Goal: Information Seeking & Learning: Learn about a topic

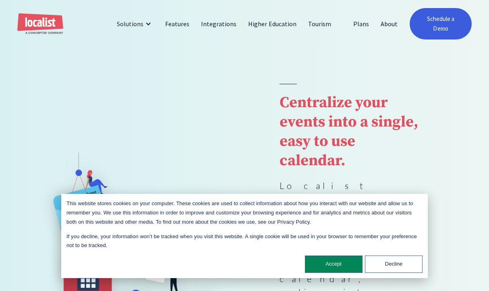
scroll to position [28, 0]
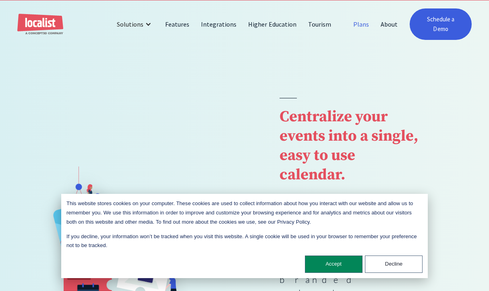
click at [357, 27] on link "Plans" at bounding box center [361, 24] width 27 height 19
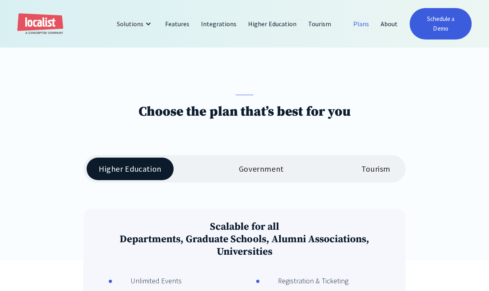
scroll to position [97, 0]
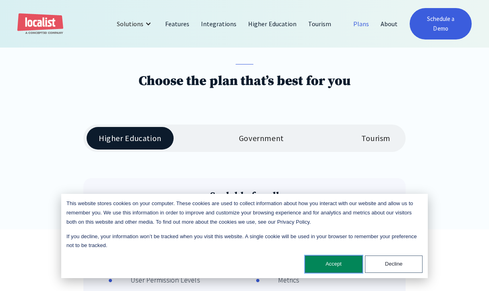
click at [334, 266] on button "Accept" at bounding box center [334, 264] width 58 height 17
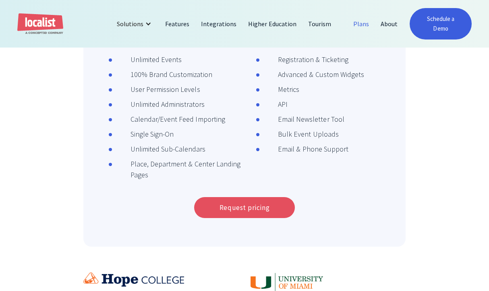
scroll to position [99, 0]
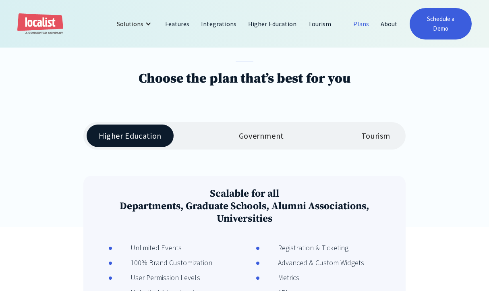
click at [369, 126] on link "Tourism" at bounding box center [375, 136] width 53 height 23
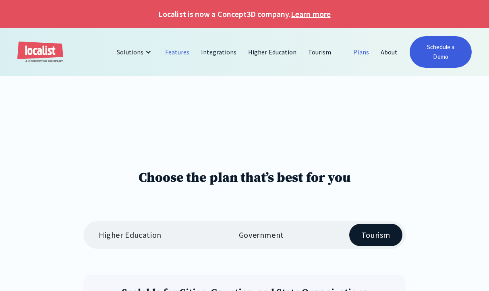
scroll to position [0, 0]
click at [178, 50] on link "Features" at bounding box center [178, 51] width 36 height 19
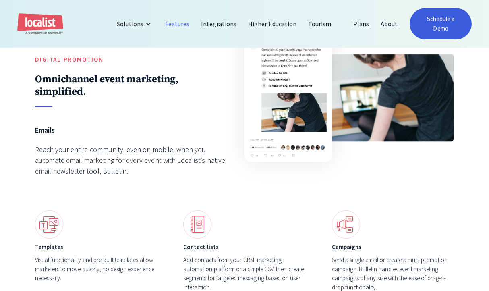
scroll to position [2094, 0]
